Goal: Complete application form

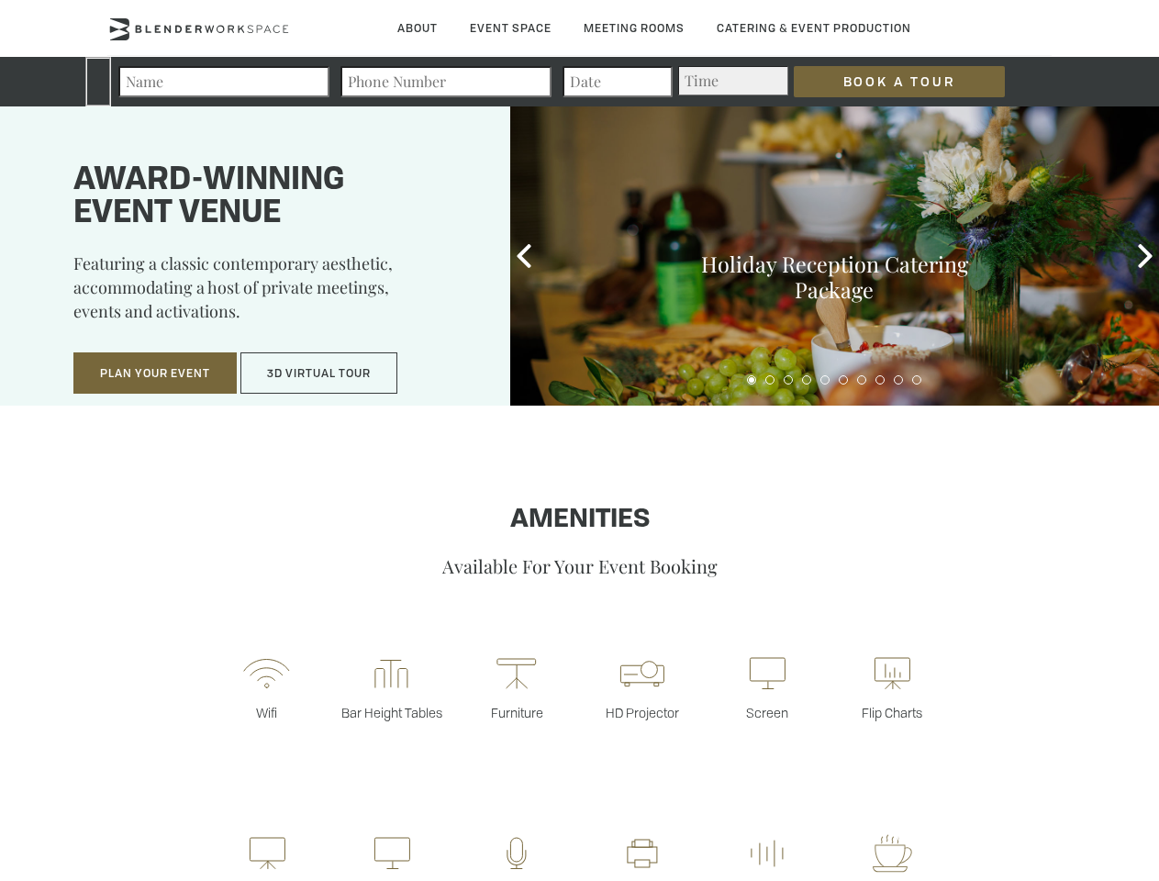
click at [884, 82] on input "Book a Tour" at bounding box center [898, 81] width 211 height 31
click at [155, 373] on button "Plan Your Event" at bounding box center [154, 373] width 163 height 42
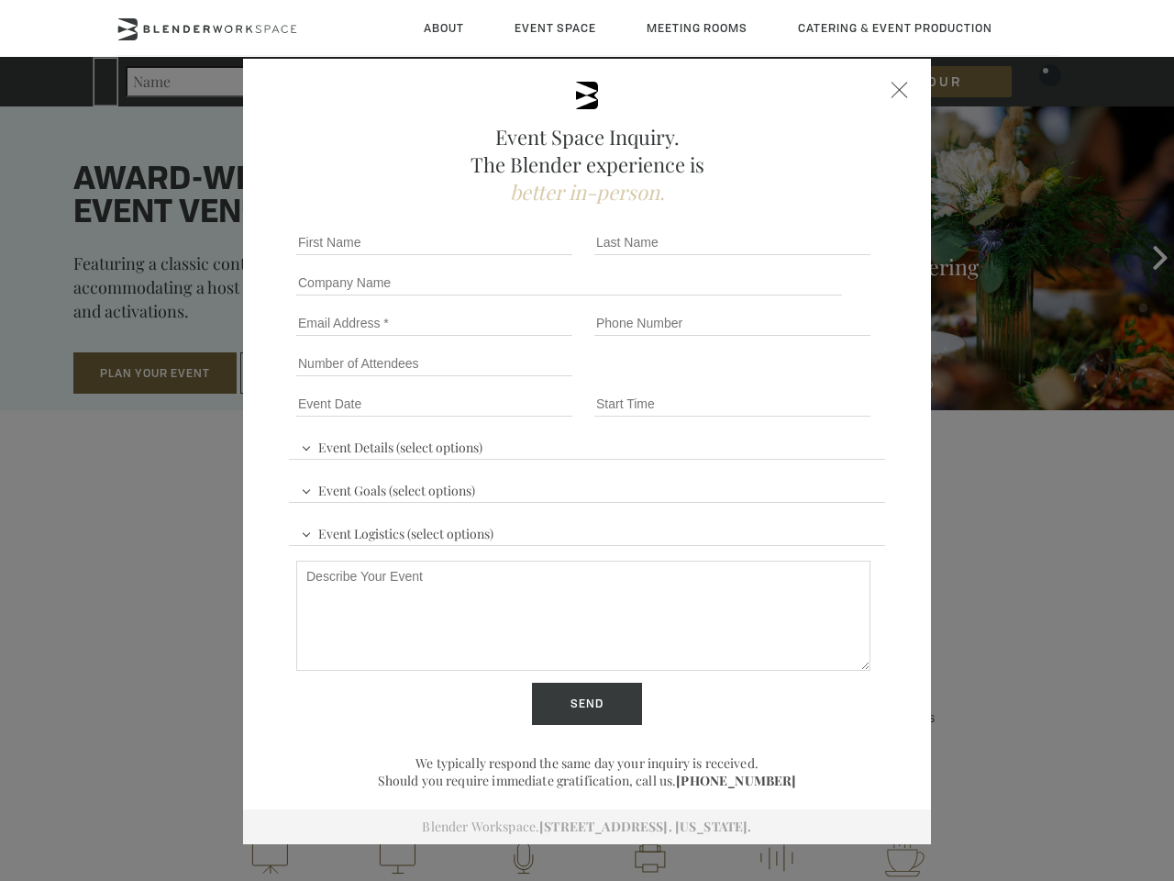
click at [319, 373] on input "Number of Attendees" at bounding box center [434, 363] width 276 height 26
click at [524, 256] on div "First name *" at bounding box center [438, 242] width 298 height 40
click at [1145, 256] on div "Event Space Inquiry. The Blender experience is better in-person. Event Details …" at bounding box center [587, 440] width 1174 height 881
click at [751, 380] on fieldset "Number of Attendees Budget Range" at bounding box center [587, 363] width 596 height 40
click at [770, 380] on fieldset "Number of Attendees Budget Range" at bounding box center [587, 363] width 596 height 40
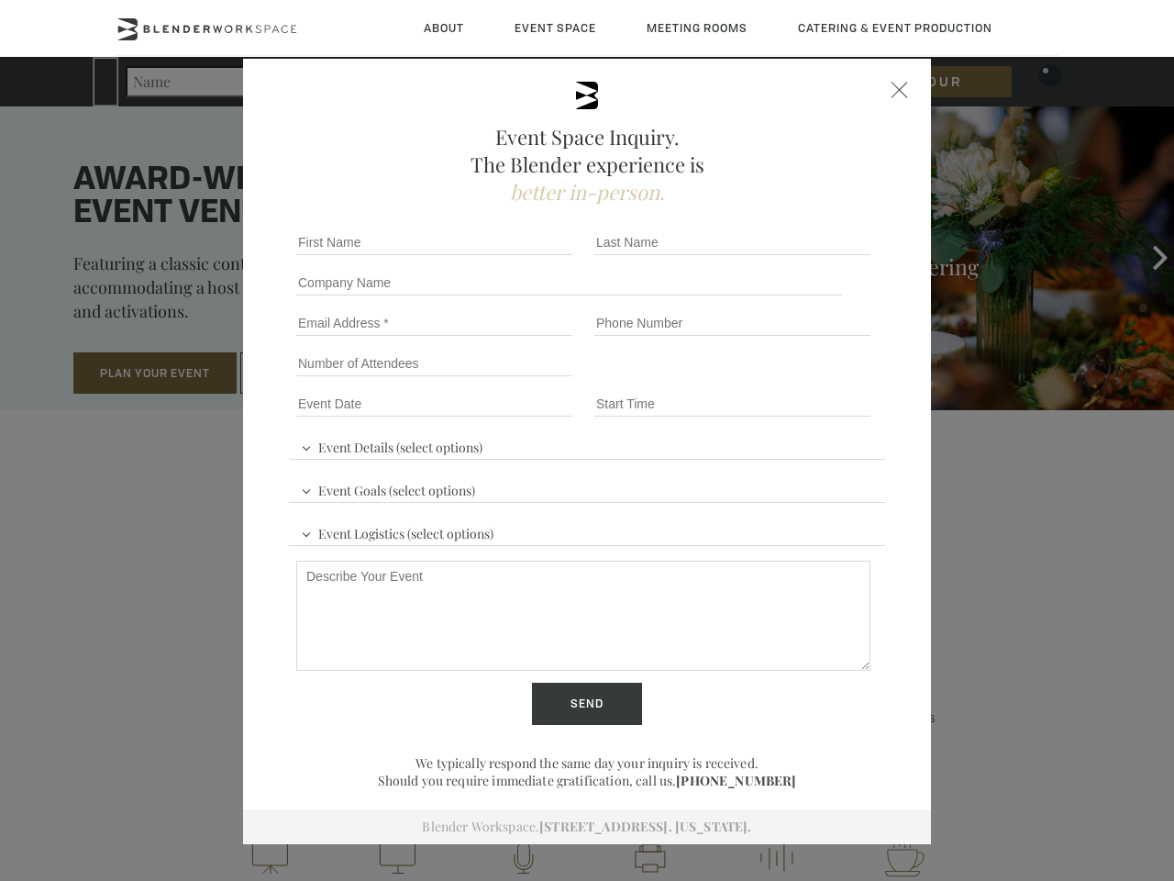
click at [788, 380] on fieldset "Number of Attendees Budget Range" at bounding box center [587, 363] width 596 height 40
click at [806, 380] on fieldset "Number of Attendees Budget Range" at bounding box center [587, 363] width 596 height 40
click at [825, 380] on fieldset "Number of Attendees Budget Range" at bounding box center [587, 363] width 596 height 40
